Goal: Task Accomplishment & Management: Complete application form

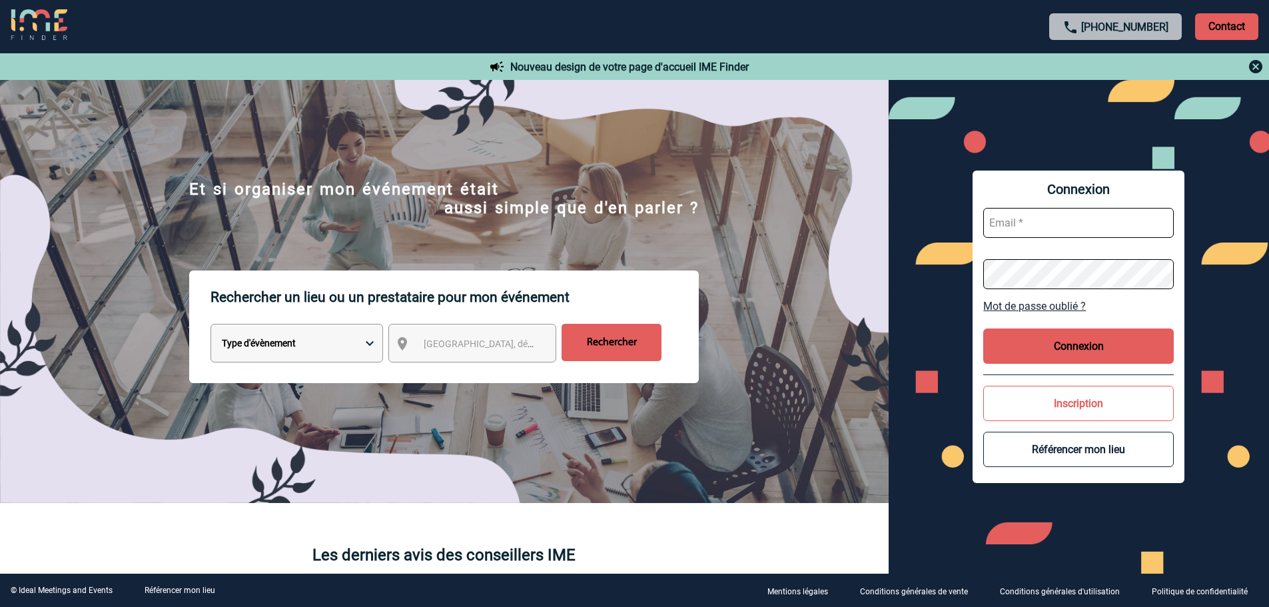
type input "[EMAIL_ADDRESS][DOMAIN_NAME]"
click at [1097, 346] on button "Connexion" at bounding box center [1078, 345] width 190 height 35
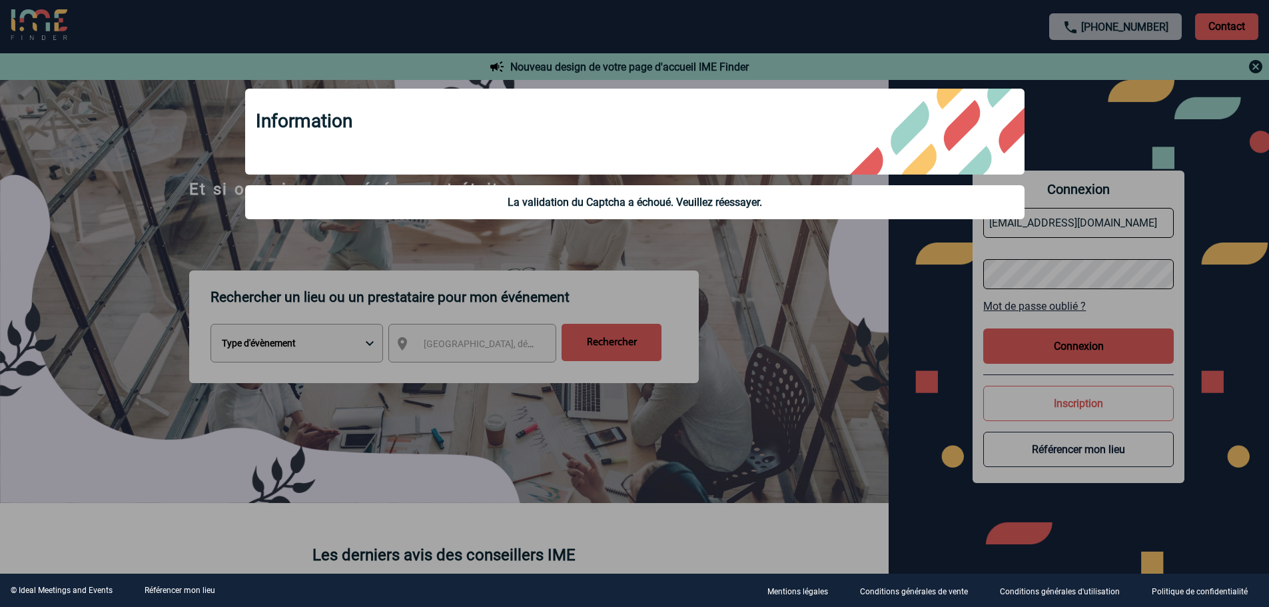
click at [896, 314] on div at bounding box center [634, 303] width 1269 height 607
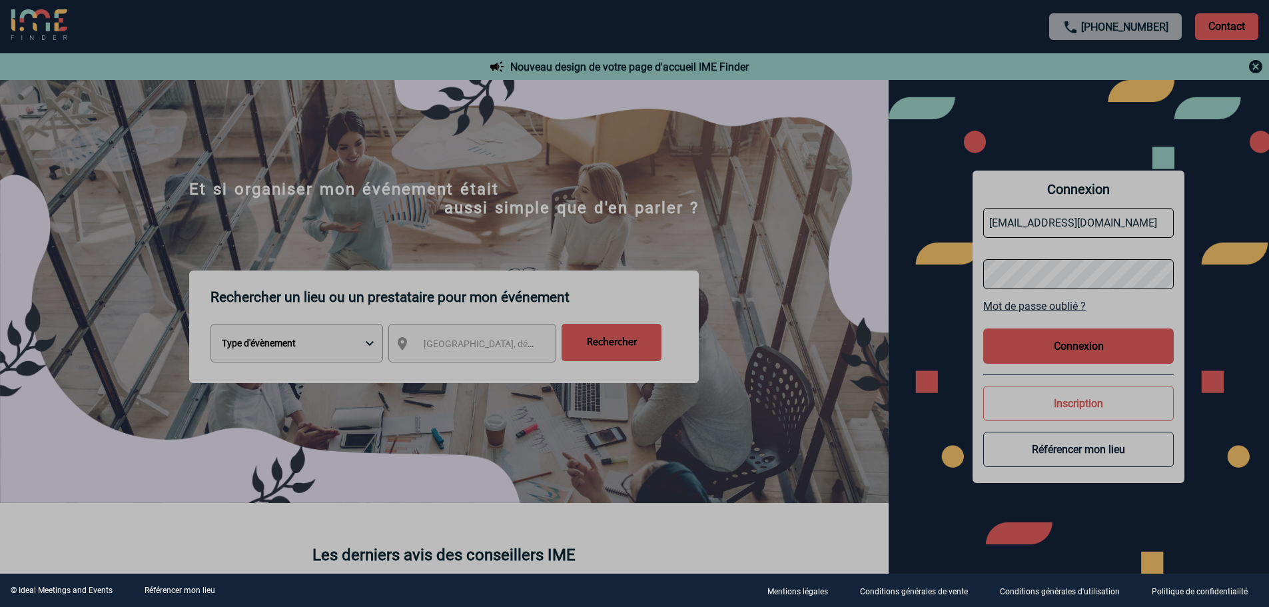
click at [1065, 348] on div at bounding box center [634, 303] width 1269 height 607
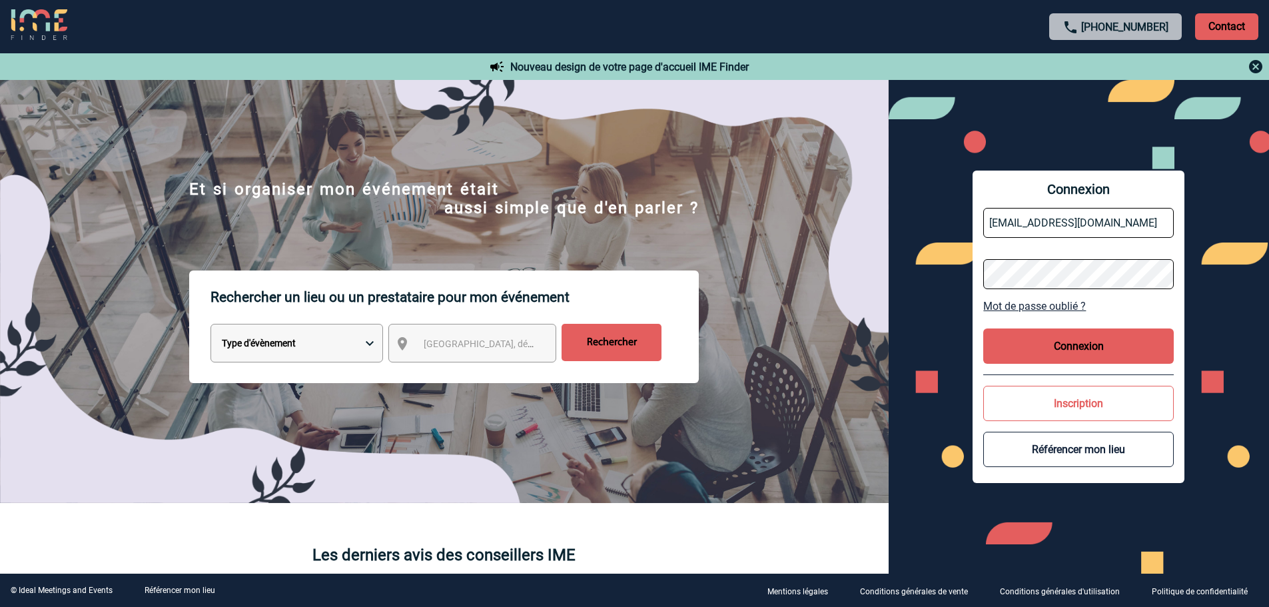
click at [1065, 348] on button "Connexion" at bounding box center [1078, 345] width 190 height 35
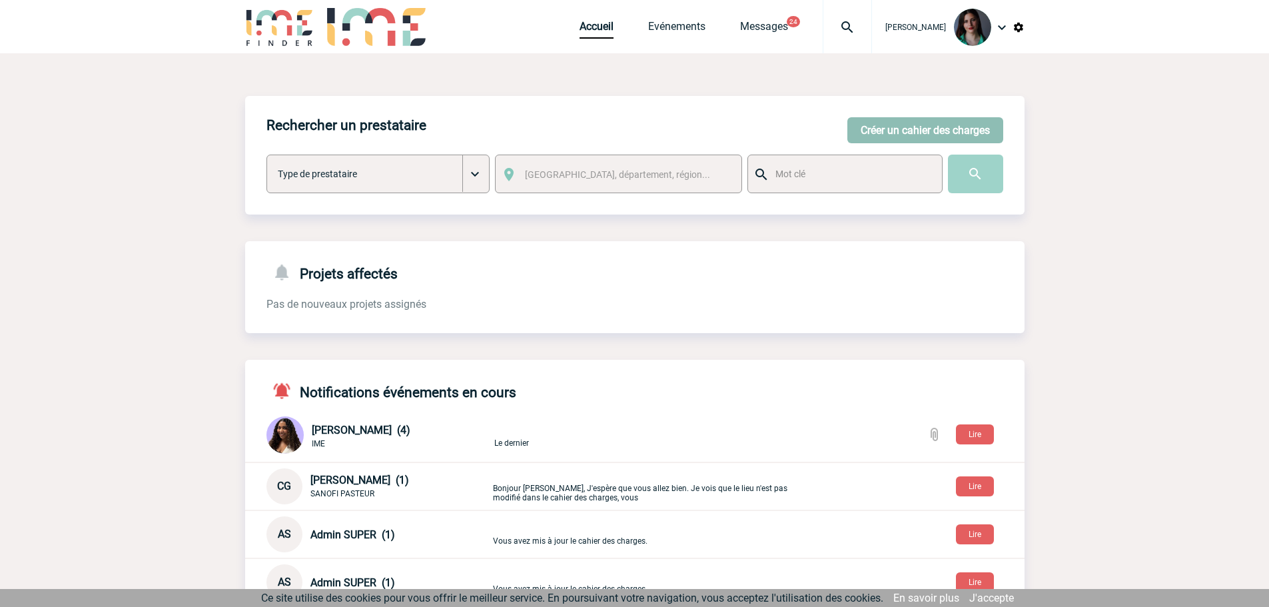
click at [885, 130] on button "Créer un cahier des charges" at bounding box center [925, 130] width 156 height 26
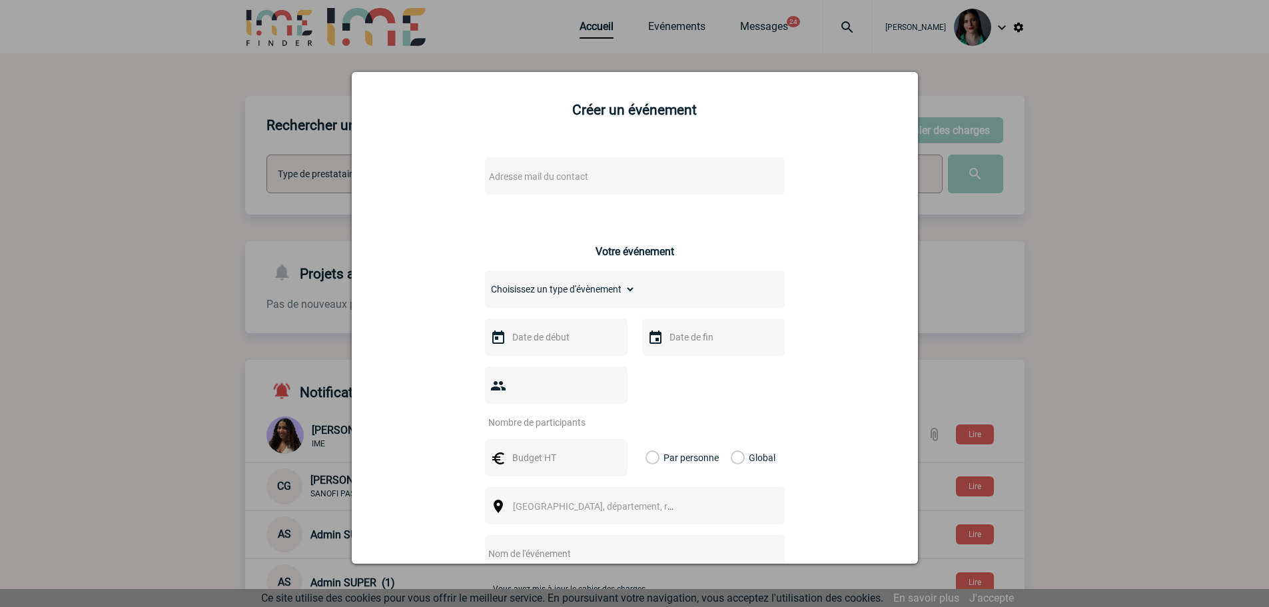
click at [539, 172] on span "Adresse mail du contact" at bounding box center [538, 176] width 99 height 11
click at [567, 195] on input "[PERSON_NAME].[PERSON_NAME]" at bounding box center [594, 198] width 226 height 19
type input "s"
type input "[PERSON_NAME].[PERSON_NAME]"
click at [1106, 288] on div at bounding box center [634, 303] width 1269 height 607
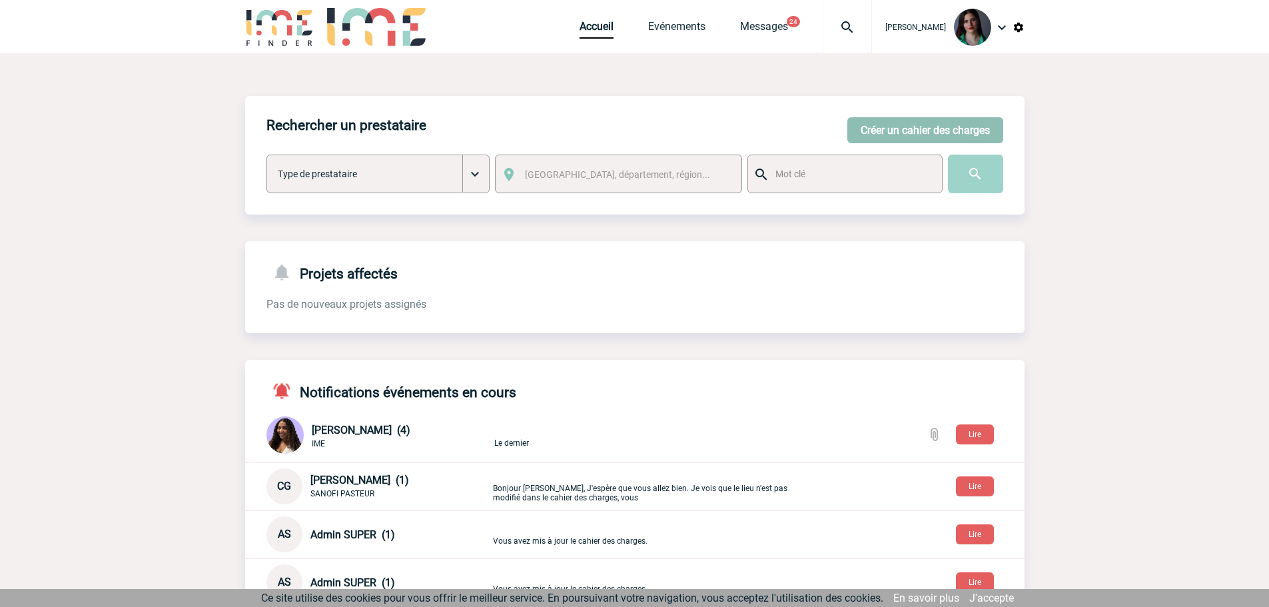
click at [890, 129] on button "Créer un cahier des charges" at bounding box center [925, 130] width 156 height 26
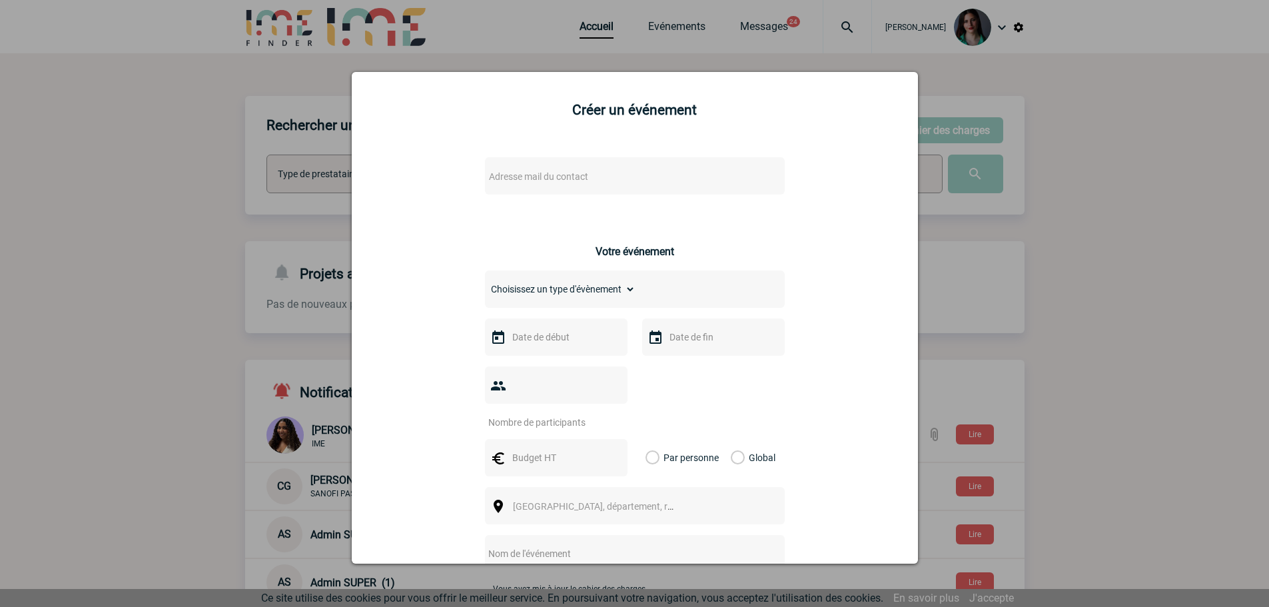
click at [524, 174] on span "Adresse mail du contact" at bounding box center [538, 176] width 99 height 11
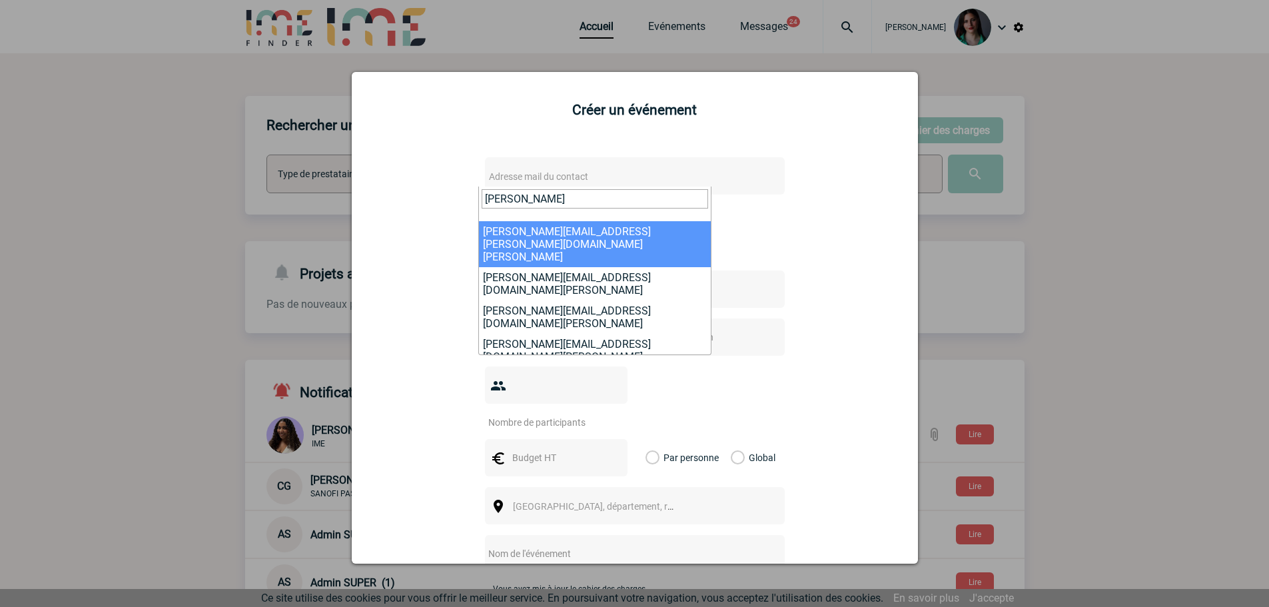
type input "[PERSON_NAME]"
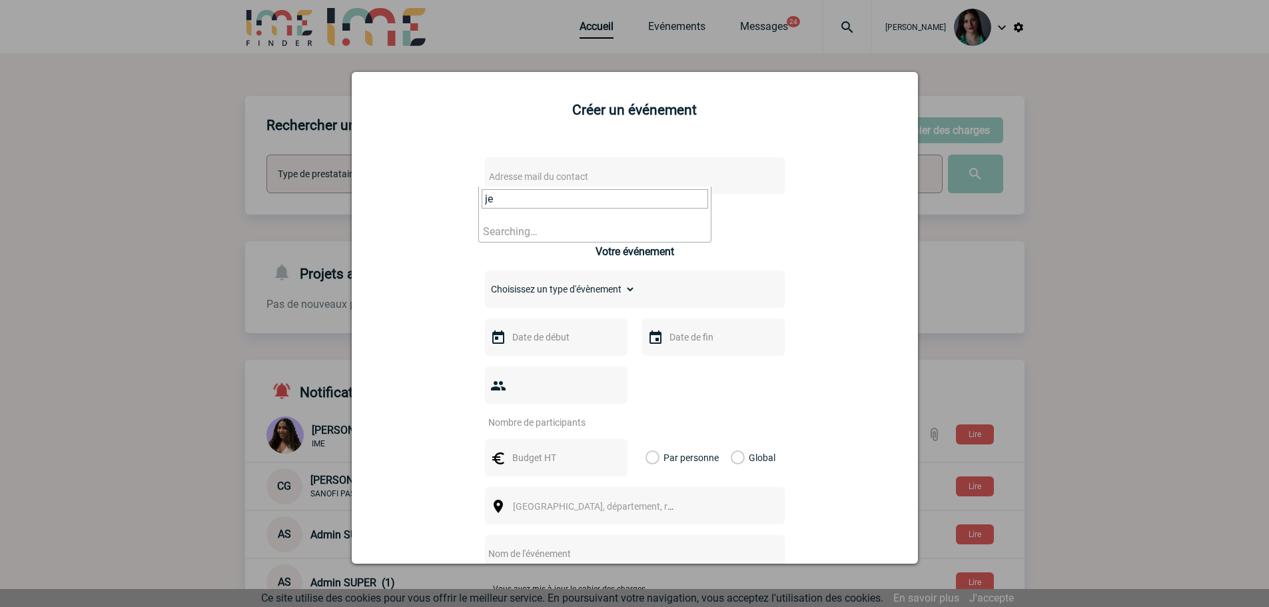
type input "j"
type input "[PERSON_NAME].[PERSON_NAME]"
click at [1149, 228] on div at bounding box center [634, 303] width 1269 height 607
